Goal: Check status: Check status

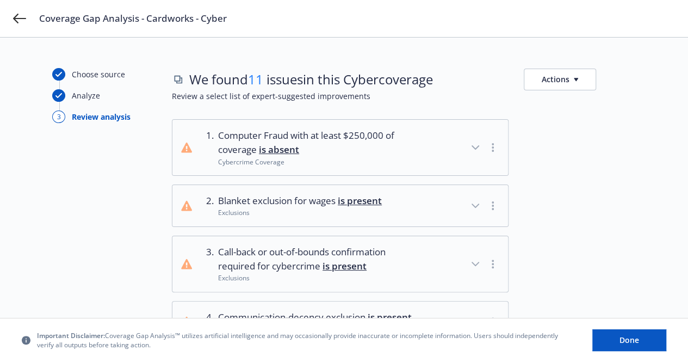
click at [494, 146] on button "button" at bounding box center [492, 147] width 13 height 13
click at [478, 148] on icon "button" at bounding box center [475, 147] width 13 height 13
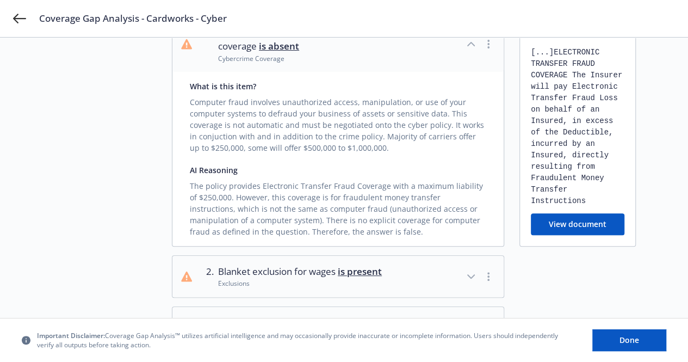
scroll to position [108, 0]
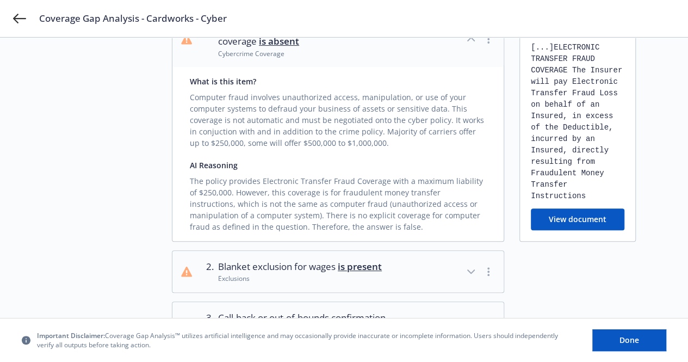
click at [491, 273] on button "button" at bounding box center [488, 271] width 13 height 13
click at [468, 270] on icon "button" at bounding box center [470, 271] width 13 height 13
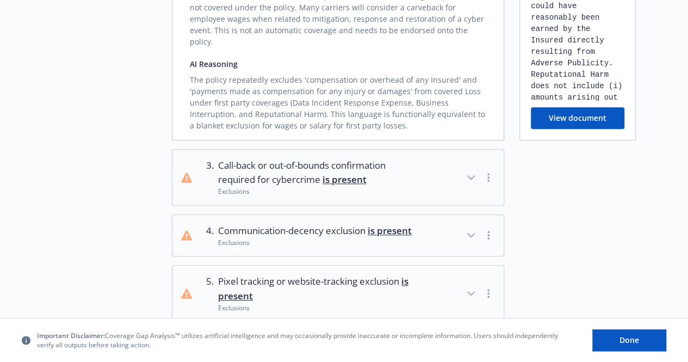
scroll to position [462, 0]
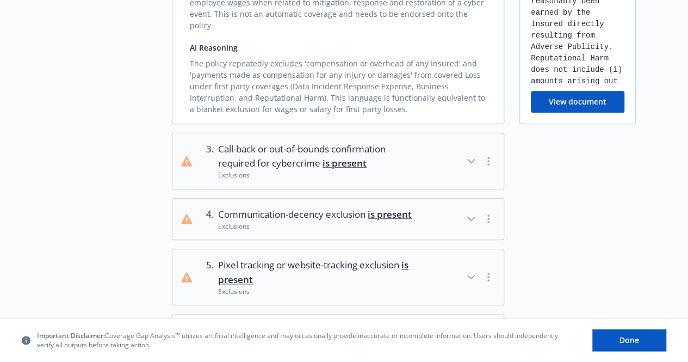
click at [469, 154] on icon "button" at bounding box center [470, 160] width 13 height 13
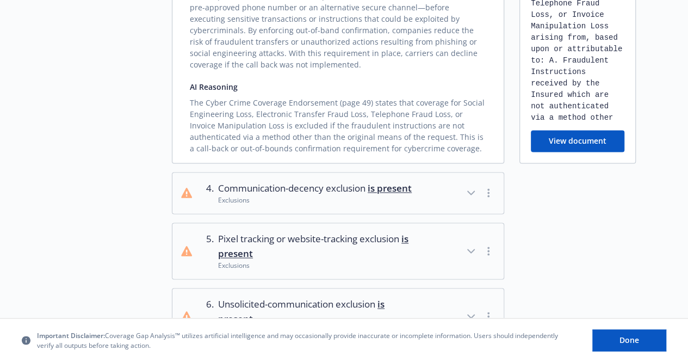
scroll to position [701, 0]
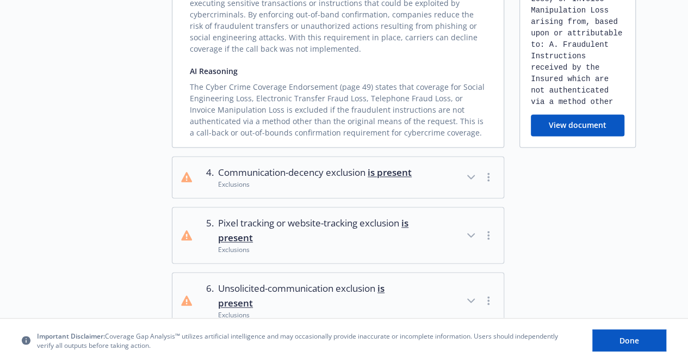
click at [475, 170] on icon "button" at bounding box center [470, 176] width 13 height 13
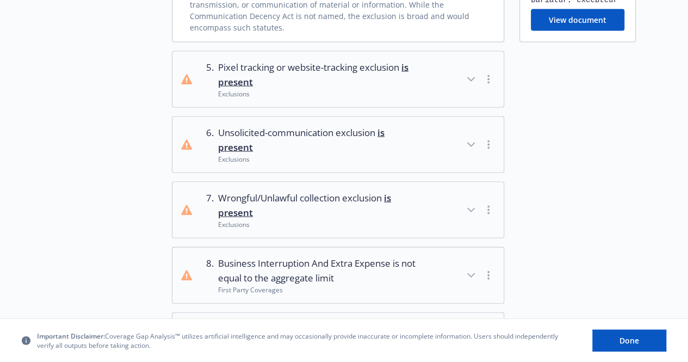
scroll to position [1049, 0]
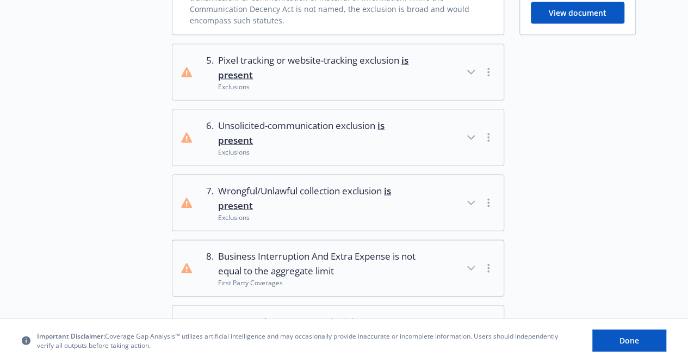
click at [472, 66] on icon "button" at bounding box center [470, 72] width 13 height 13
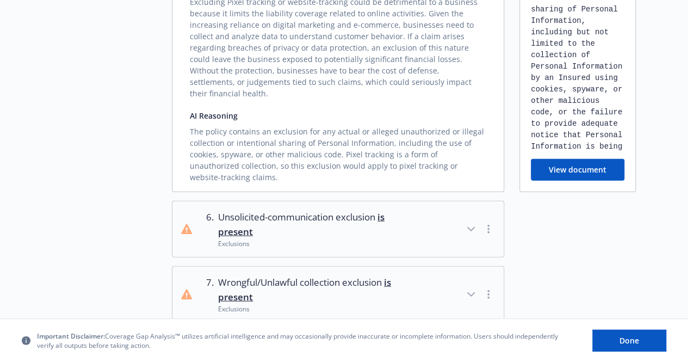
scroll to position [1266, 0]
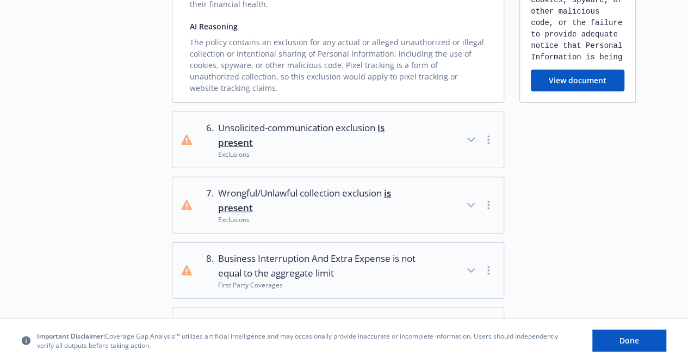
click at [476, 133] on icon "button" at bounding box center [470, 139] width 13 height 13
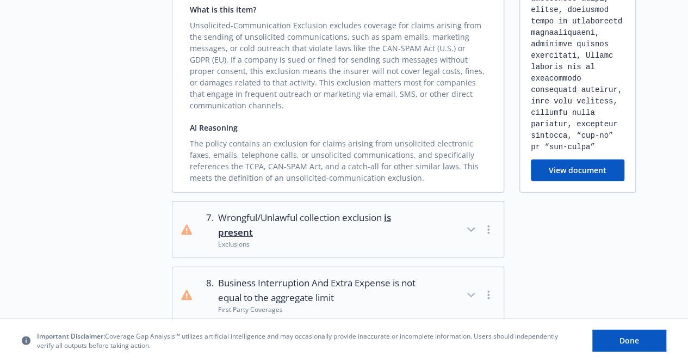
scroll to position [1413, 0]
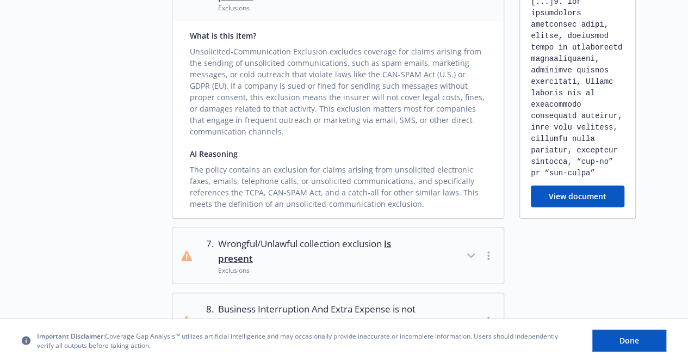
click at [475, 249] on icon "button" at bounding box center [470, 255] width 13 height 13
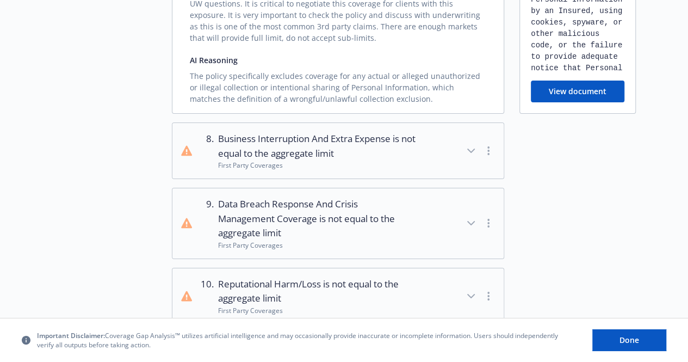
scroll to position [1804, 0]
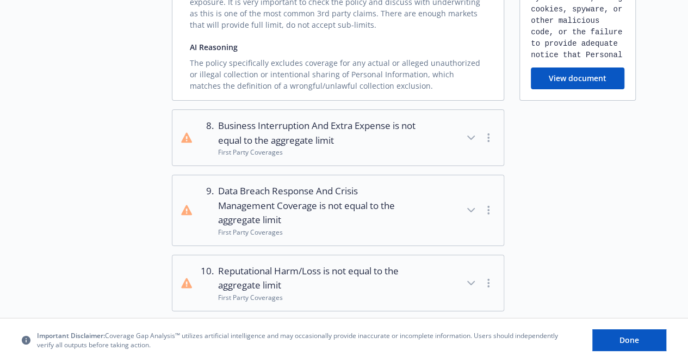
click at [472, 131] on icon "button" at bounding box center [470, 137] width 13 height 13
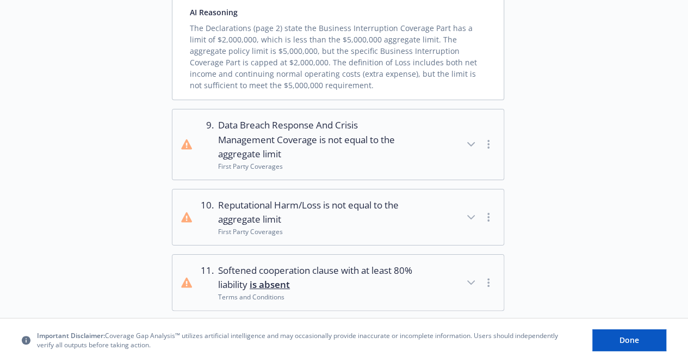
scroll to position [2063, 0]
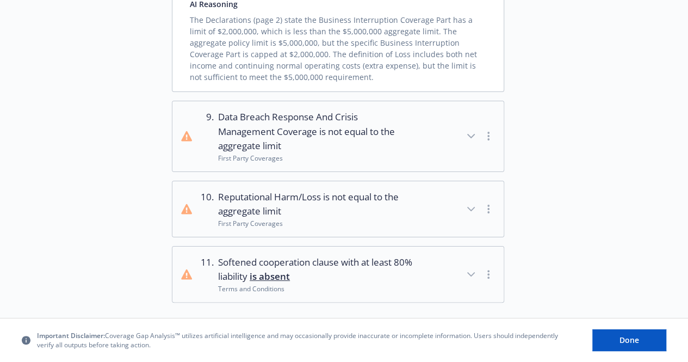
click at [473, 272] on icon "button" at bounding box center [471, 273] width 7 height 3
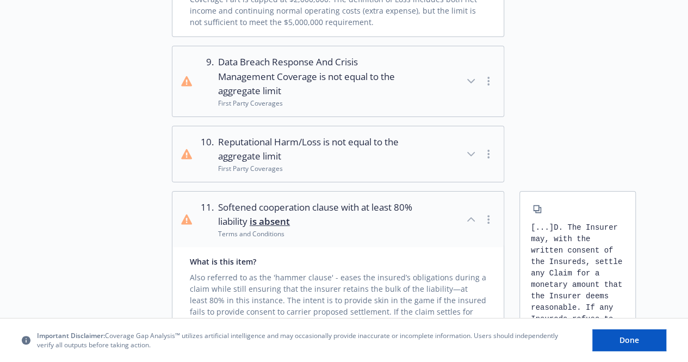
scroll to position [2146, 0]
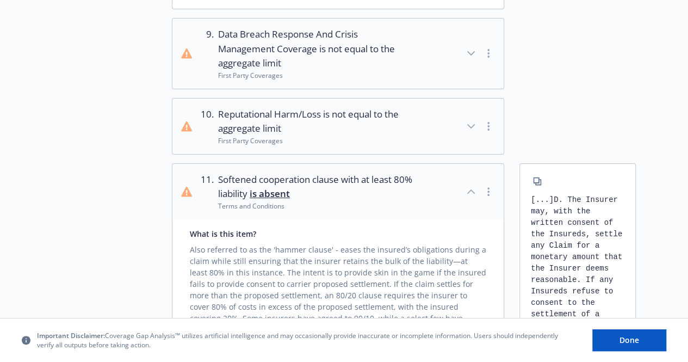
click at [483, 107] on div "button" at bounding box center [479, 126] width 30 height 38
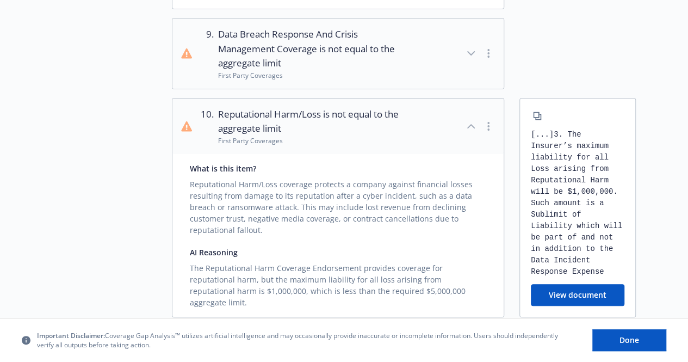
click at [470, 347] on icon "button" at bounding box center [470, 353] width 13 height 13
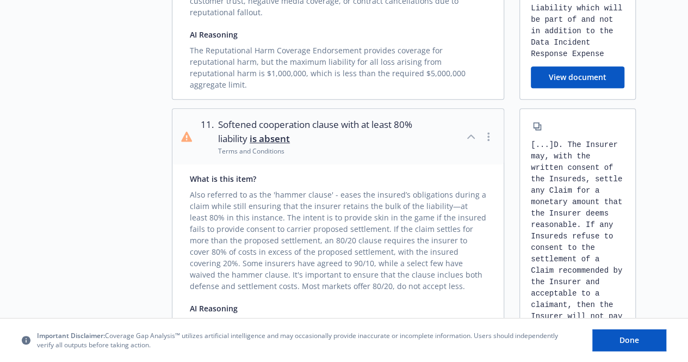
scroll to position [2423, 0]
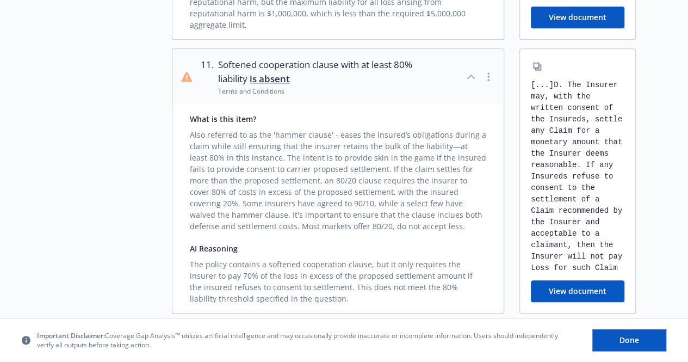
click at [251, 331] on div "We've also checked for" at bounding box center [233, 337] width 84 height 13
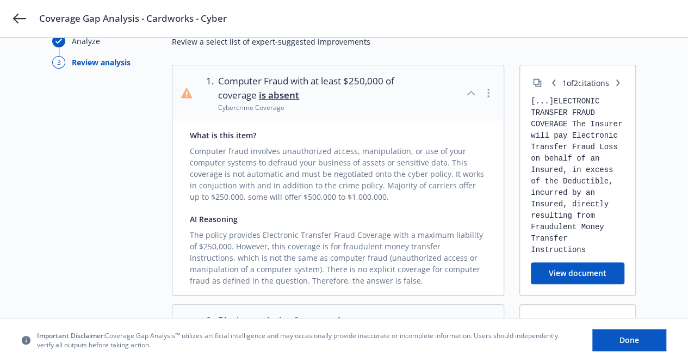
scroll to position [0, 0]
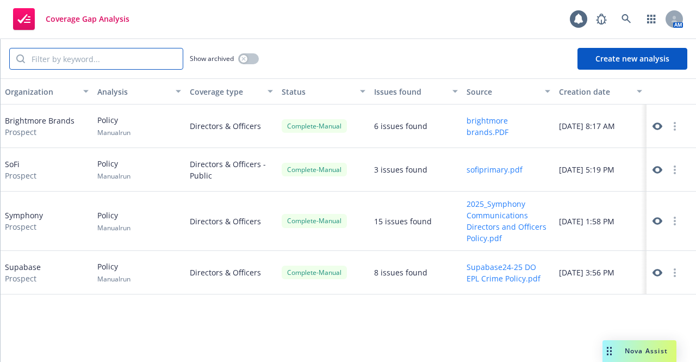
click at [119, 55] on input "search" at bounding box center [104, 58] width 158 height 21
type input "cardworks"
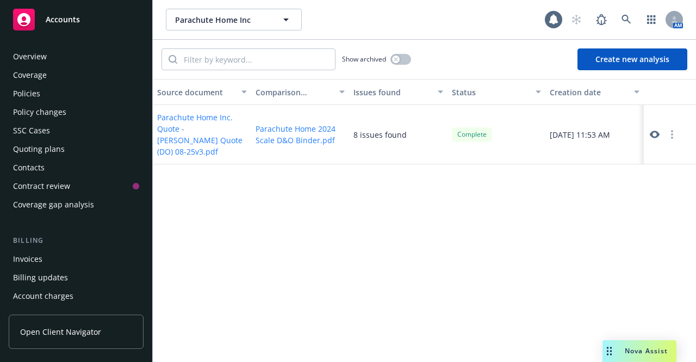
scroll to position [189, 0]
